Goal: Information Seeking & Learning: Check status

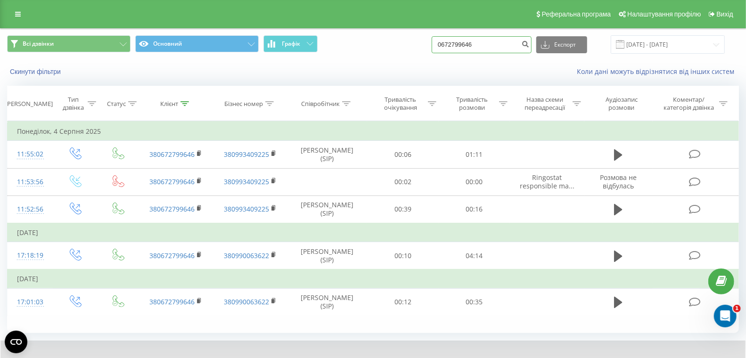
drag, startPoint x: 502, startPoint y: 44, endPoint x: 455, endPoint y: 43, distance: 47.2
click at [425, 43] on div "Всі дзвінки Основний Графік 0672799646 Експорт .csv .xls .xlsx 21.05.2025 - 21.…" at bounding box center [373, 44] width 732 height 18
paste input "30653455"
type input "0630653455"
click at [529, 46] on icon "submit" at bounding box center [525, 43] width 8 height 6
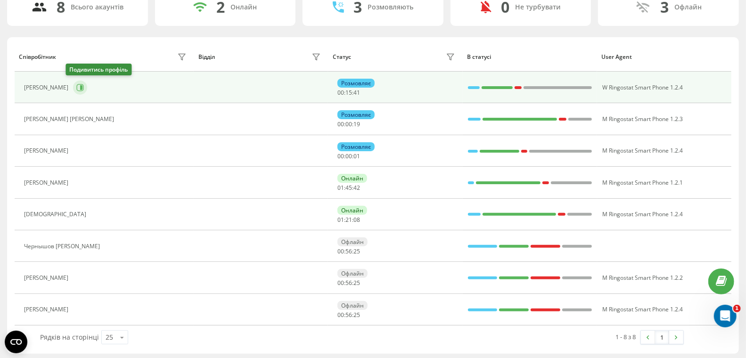
click at [77, 82] on button at bounding box center [80, 88] width 14 height 14
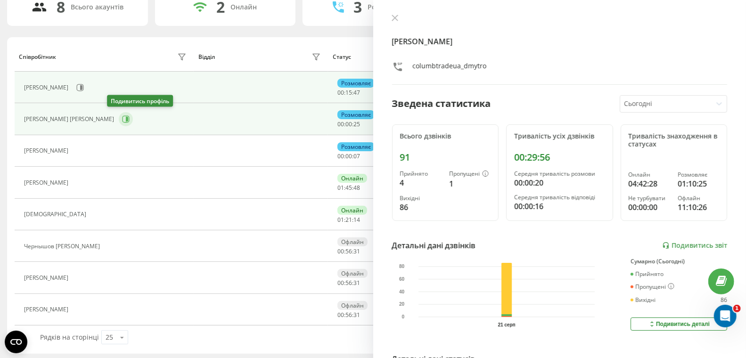
click at [126, 117] on icon at bounding box center [127, 119] width 2 height 5
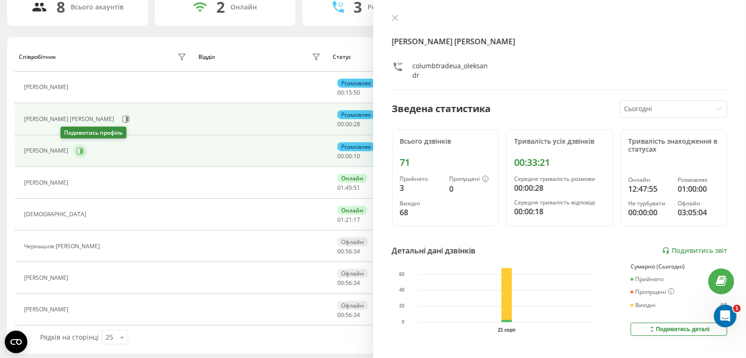
click at [73, 149] on button at bounding box center [80, 151] width 14 height 14
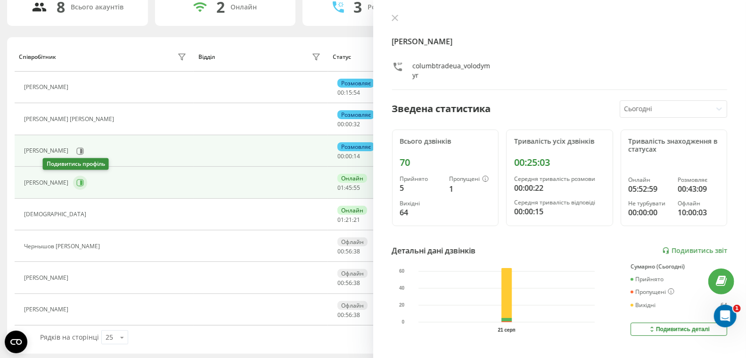
click at [76, 179] on icon at bounding box center [80, 183] width 8 height 8
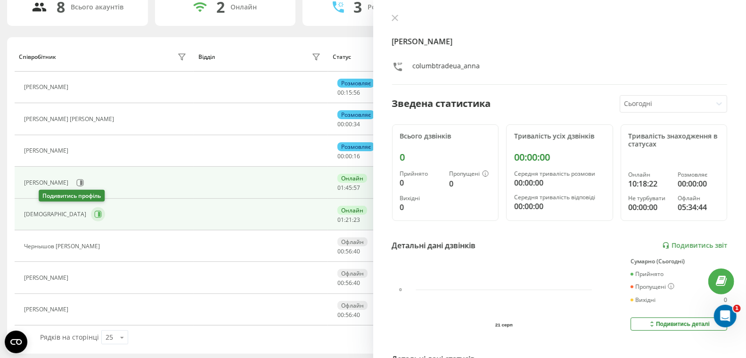
click at [98, 212] on icon at bounding box center [99, 214] width 2 height 5
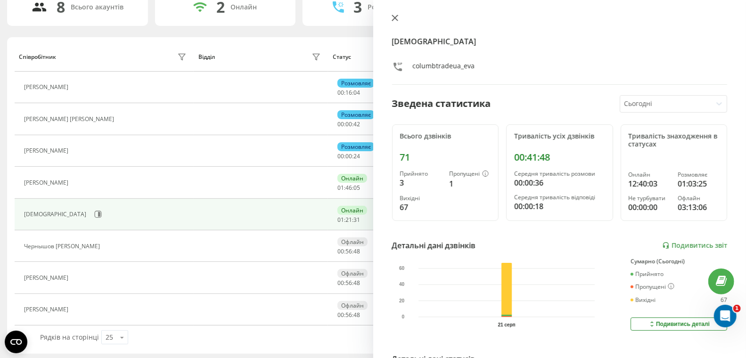
click at [393, 17] on icon at bounding box center [395, 18] width 6 height 6
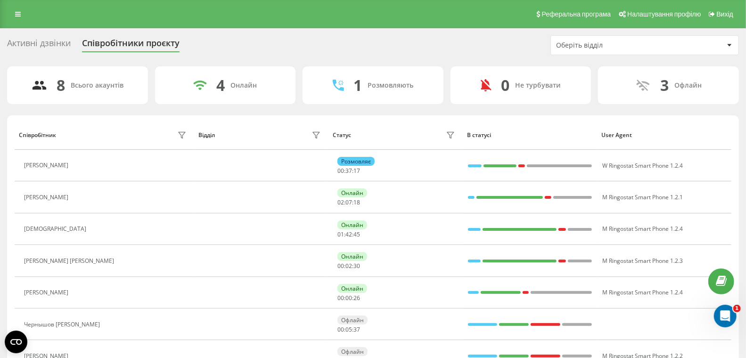
click at [39, 38] on div "Активні дзвінки" at bounding box center [39, 45] width 64 height 15
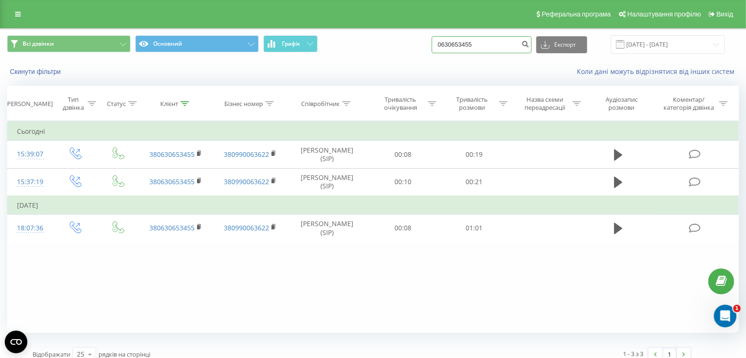
drag, startPoint x: 504, startPoint y: 44, endPoint x: 435, endPoint y: 43, distance: 68.8
click at [437, 43] on div "Всі дзвінки Основний Графік 0630653455 Експорт .csv .xls .xlsx 21.05.2025 - 21.…" at bounding box center [373, 44] width 732 height 18
paste input "723860"
type input "0630723860"
click at [529, 40] on icon "submit" at bounding box center [525, 43] width 8 height 6
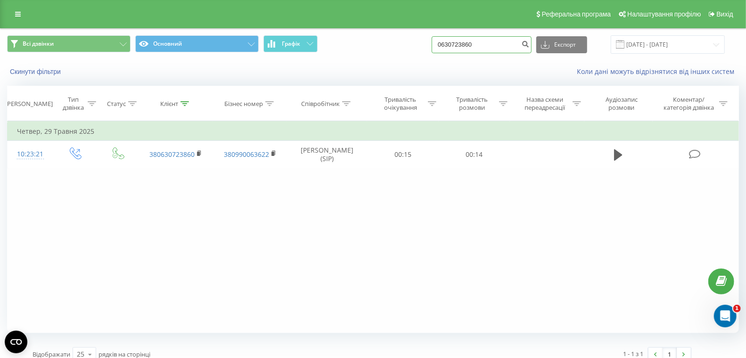
drag, startPoint x: 507, startPoint y: 43, endPoint x: 427, endPoint y: 33, distance: 80.8
click at [427, 33] on div "Всі дзвінки Основний Графік 0630723860 Експорт .csv .xls .xlsx [DATE] - [DATE]" at bounding box center [372, 45] width 745 height 32
paste input "380634734547"
type input "380634734547"
click at [529, 43] on icon "submit" at bounding box center [525, 43] width 8 height 6
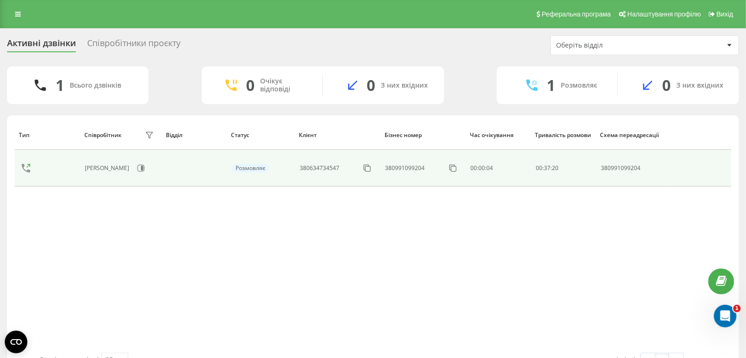
click at [651, 162] on td "380991099204" at bounding box center [631, 168] width 70 height 37
click at [368, 166] on icon at bounding box center [367, 168] width 9 height 9
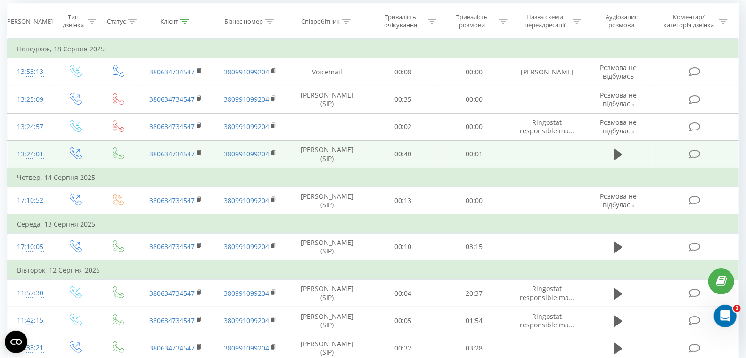
scroll to position [93, 0]
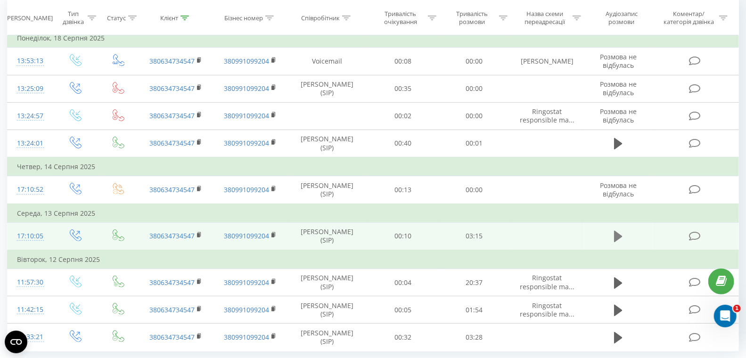
click at [619, 236] on icon at bounding box center [618, 236] width 8 height 11
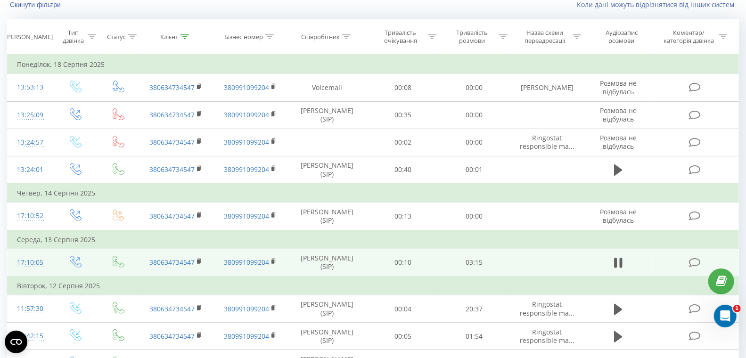
scroll to position [0, 0]
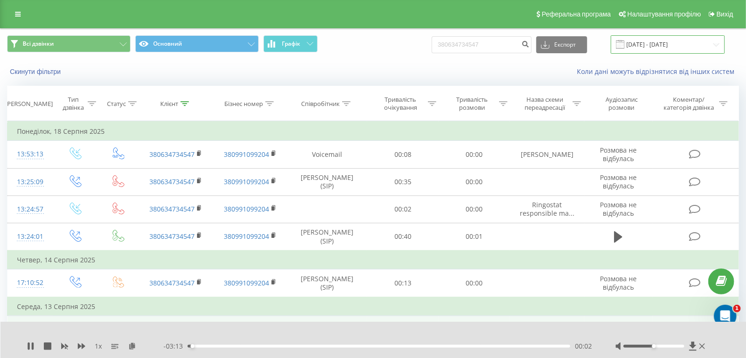
click at [646, 48] on input "[DATE] - [DATE]" at bounding box center [668, 44] width 114 height 18
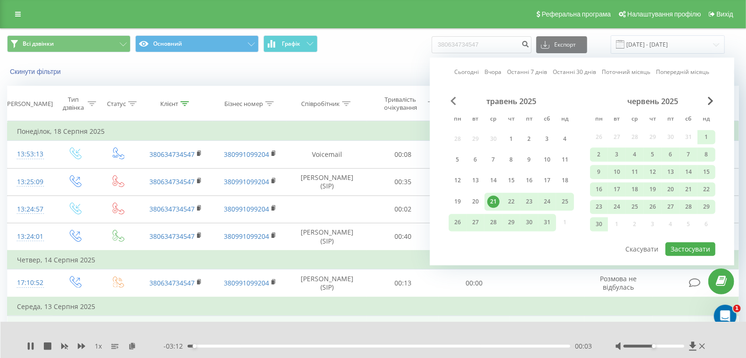
click at [453, 99] on span "Previous Month" at bounding box center [454, 101] width 6 height 8
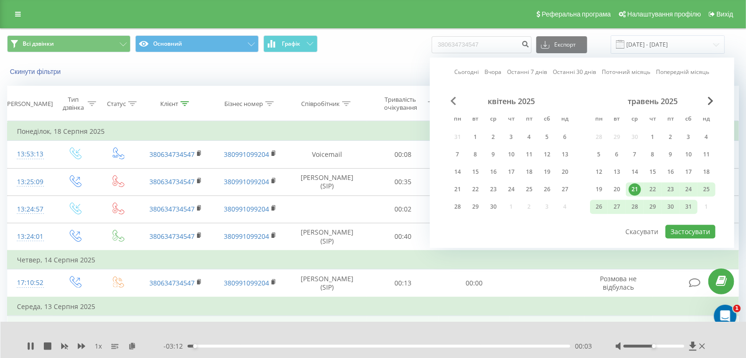
click at [453, 99] on span "Previous Month" at bounding box center [454, 101] width 6 height 8
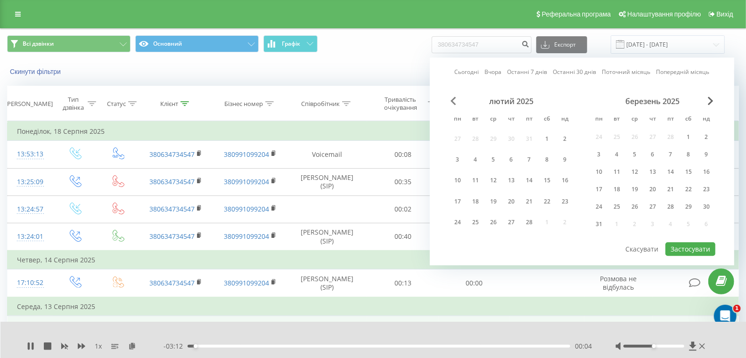
click at [453, 99] on span "Previous Month" at bounding box center [454, 101] width 6 height 8
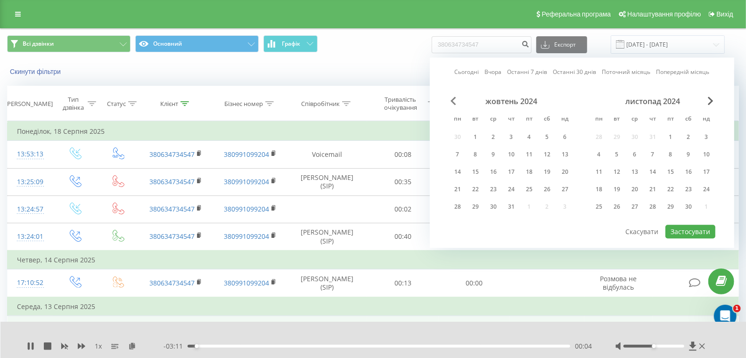
click at [453, 99] on span "Previous Month" at bounding box center [454, 101] width 6 height 8
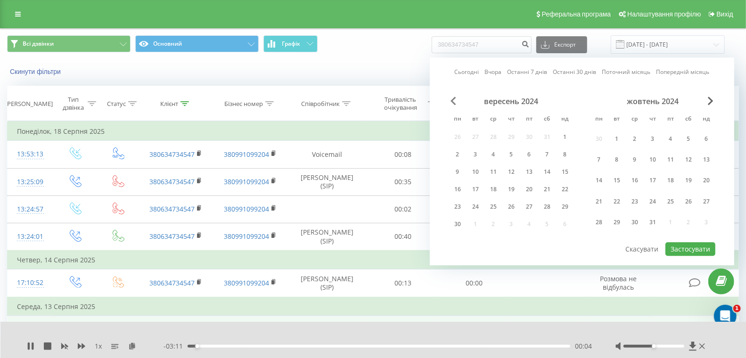
click at [453, 99] on span "Previous Month" at bounding box center [454, 101] width 6 height 8
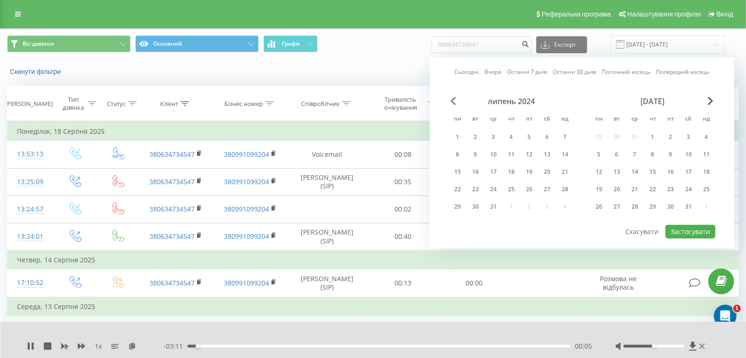
click at [453, 99] on span "Previous Month" at bounding box center [454, 101] width 6 height 8
click at [531, 140] on div "1" at bounding box center [529, 137] width 12 height 12
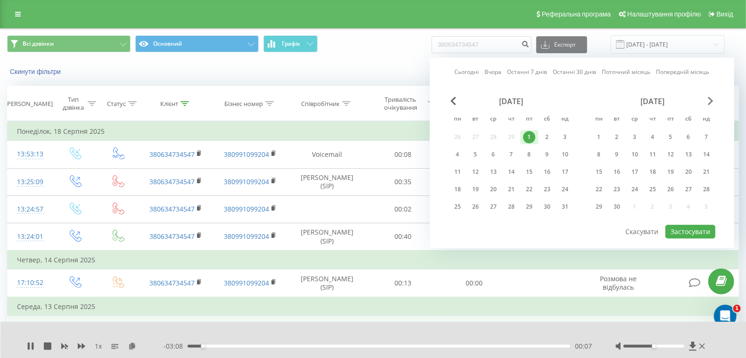
click at [710, 99] on span "Next Month" at bounding box center [711, 101] width 6 height 8
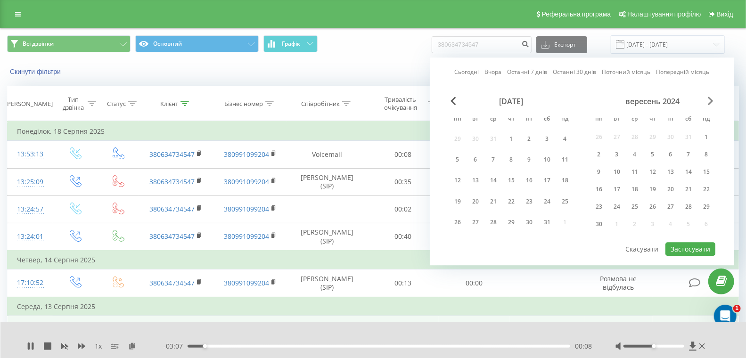
click at [710, 99] on span "Next Month" at bounding box center [711, 101] width 6 height 8
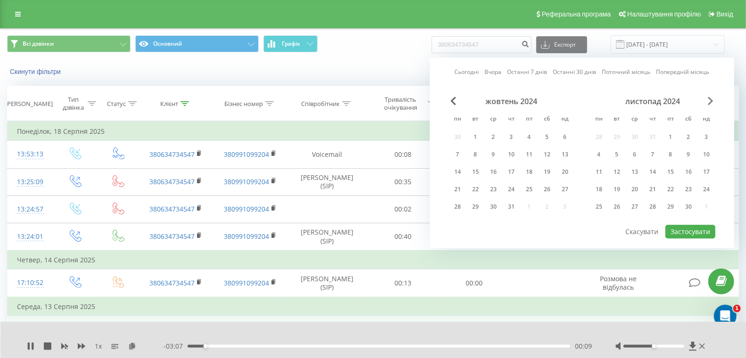
click at [710, 99] on span "Next Month" at bounding box center [711, 101] width 6 height 8
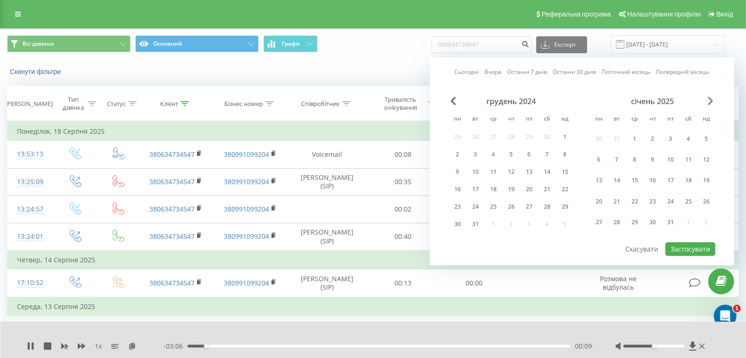
click at [710, 99] on span "Next Month" at bounding box center [711, 101] width 6 height 8
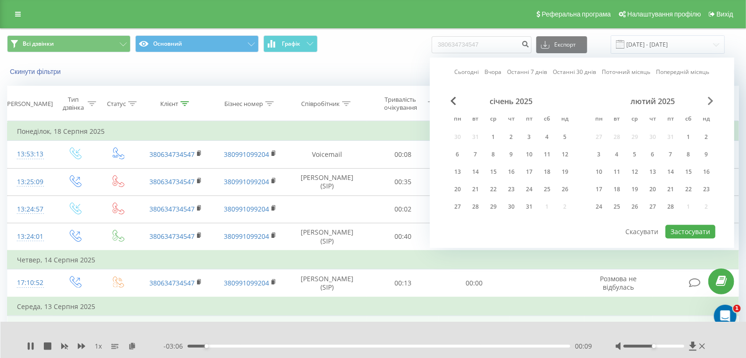
click at [710, 99] on span "Next Month" at bounding box center [711, 101] width 6 height 8
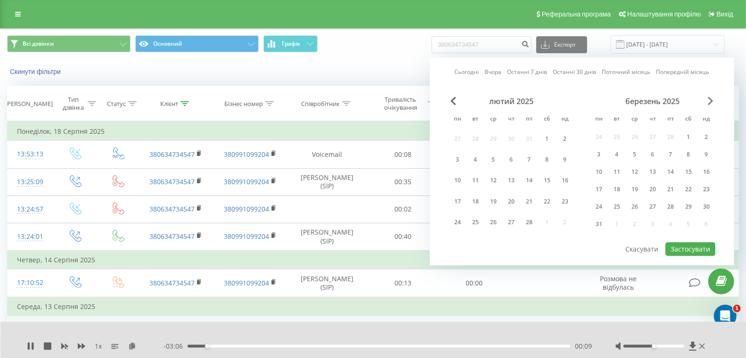
click at [710, 99] on span "Next Month" at bounding box center [711, 101] width 6 height 8
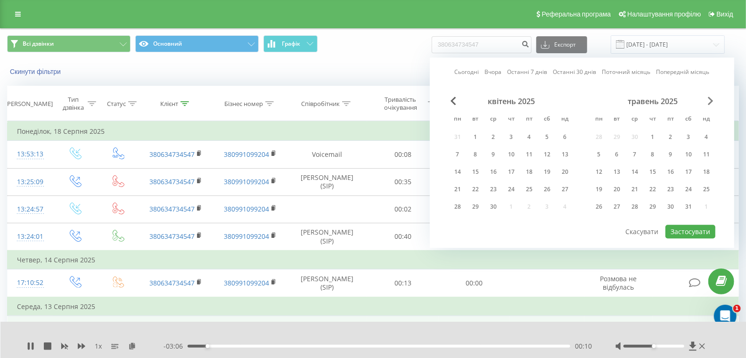
click at [710, 99] on span "Next Month" at bounding box center [711, 101] width 6 height 8
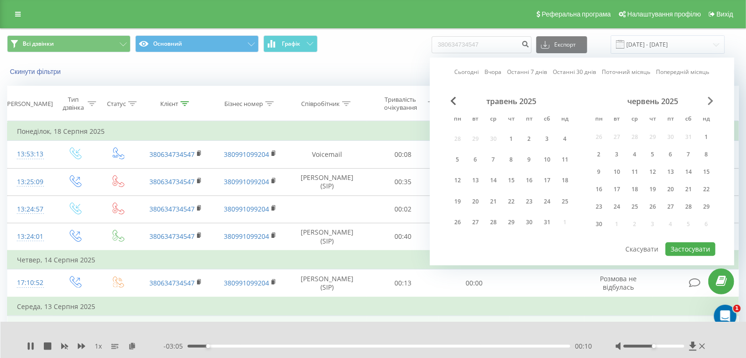
click at [710, 99] on span "Next Month" at bounding box center [711, 101] width 6 height 8
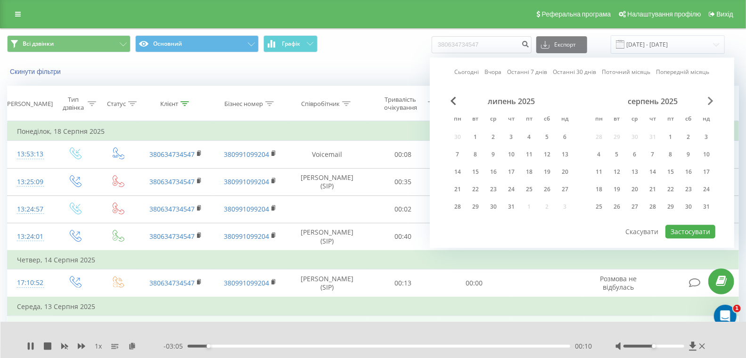
click at [710, 99] on span "Next Month" at bounding box center [711, 101] width 6 height 8
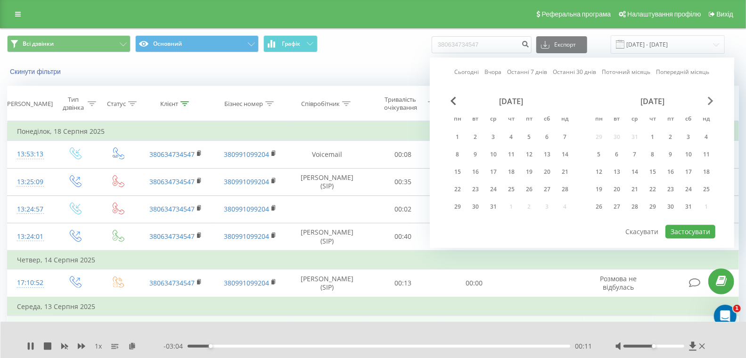
click at [710, 99] on span "Next Month" at bounding box center [711, 101] width 6 height 8
click at [671, 204] on div "27" at bounding box center [671, 207] width 12 height 12
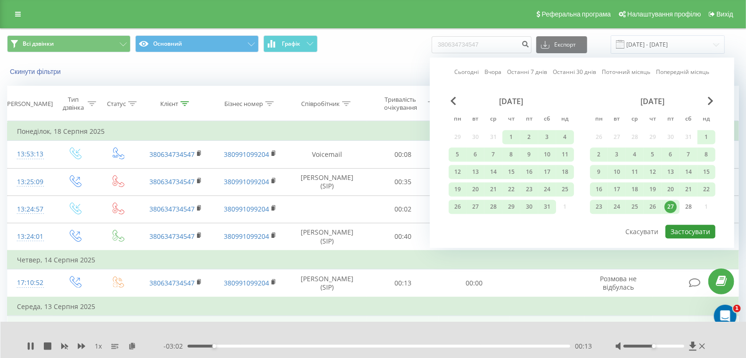
click at [686, 227] on button "Застосувати" at bounding box center [691, 232] width 50 height 14
type input "[DATE] - [DATE]"
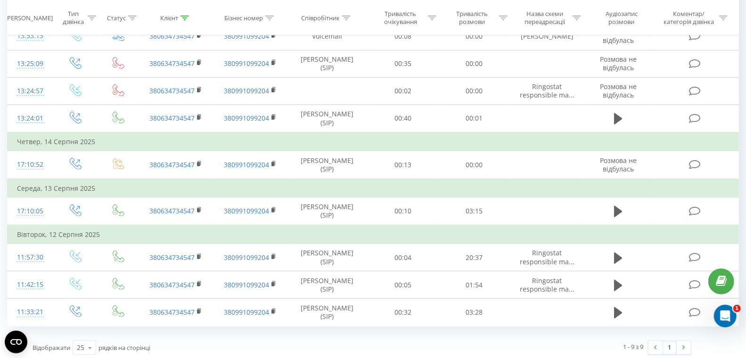
scroll to position [117, 0]
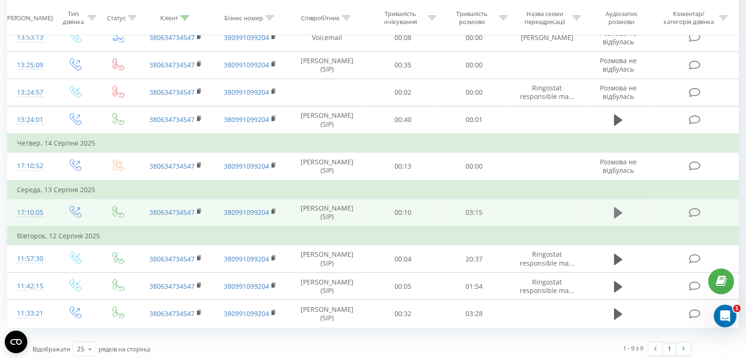
click at [619, 210] on icon at bounding box center [618, 212] width 8 height 11
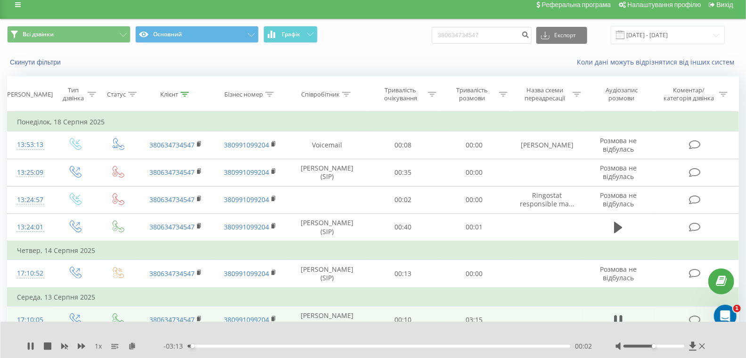
scroll to position [0, 0]
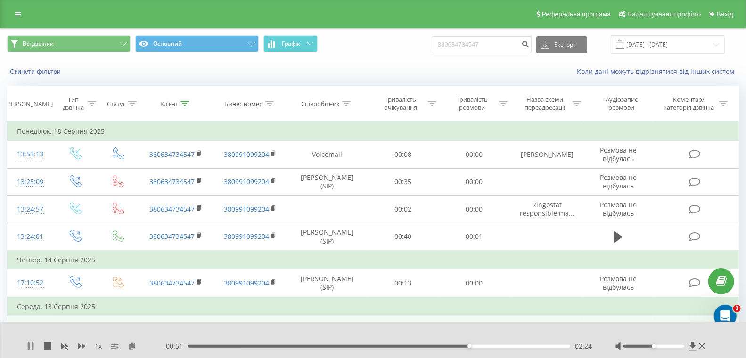
click at [30, 345] on icon at bounding box center [31, 347] width 8 height 8
